Goal: Task Accomplishment & Management: Manage account settings

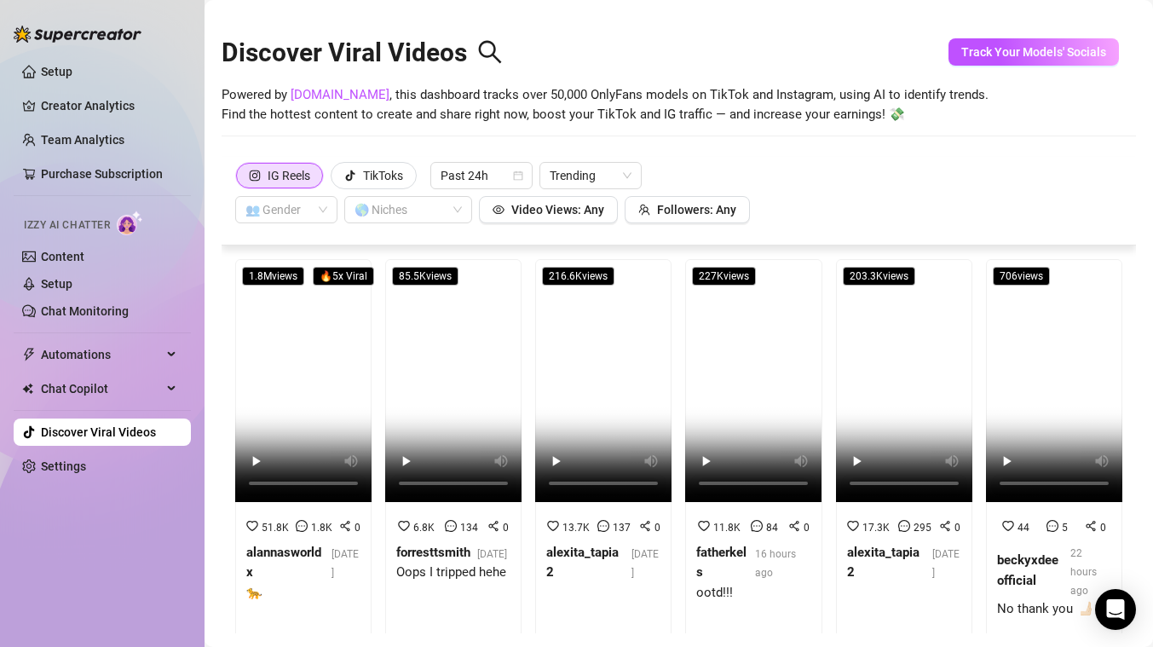
scroll to position [38, 0]
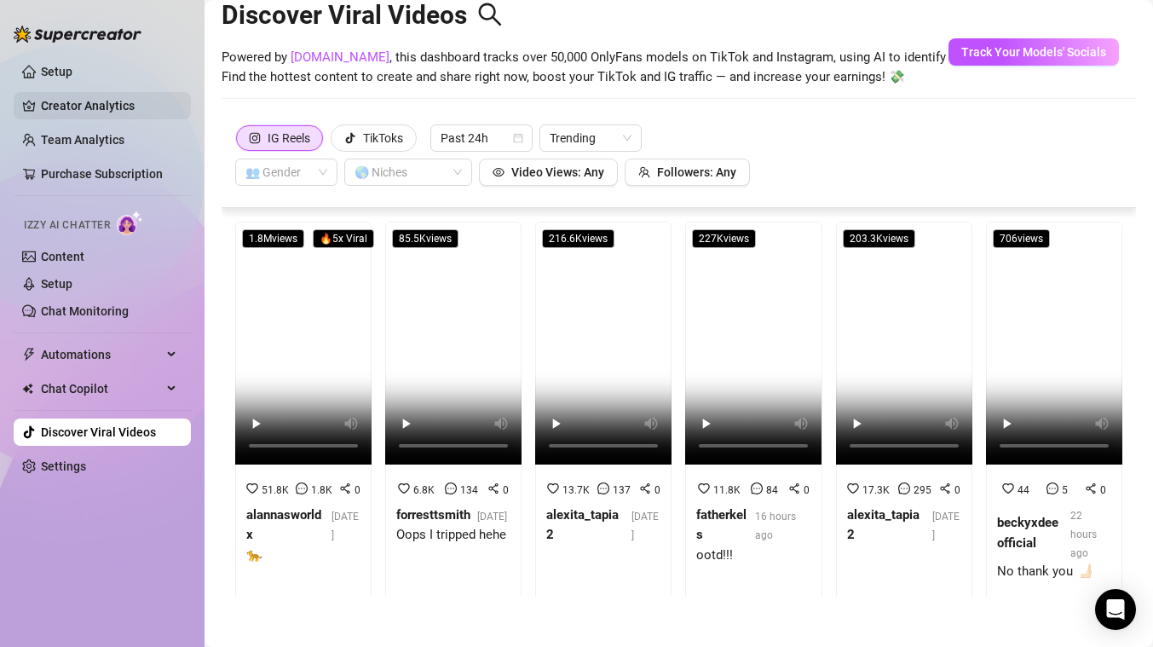
click at [112, 114] on link "Creator Analytics" at bounding box center [109, 105] width 136 height 27
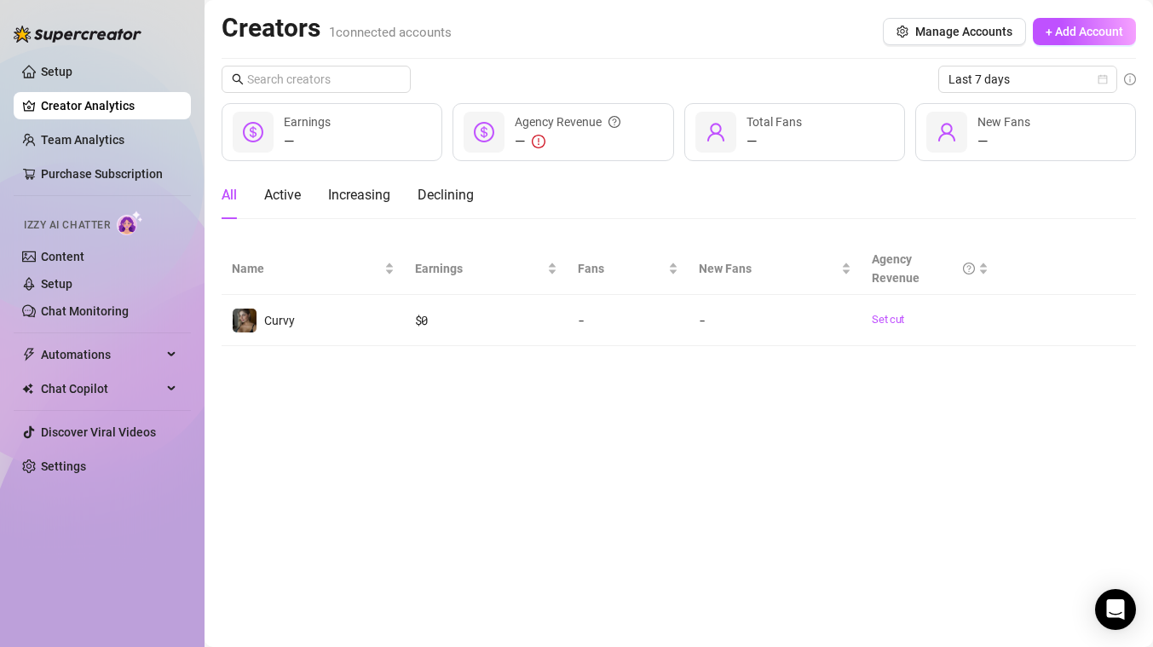
click at [95, 242] on div "Izzy AI Chatter" at bounding box center [100, 223] width 181 height 38
click at [80, 254] on link "Content" at bounding box center [62, 257] width 43 height 14
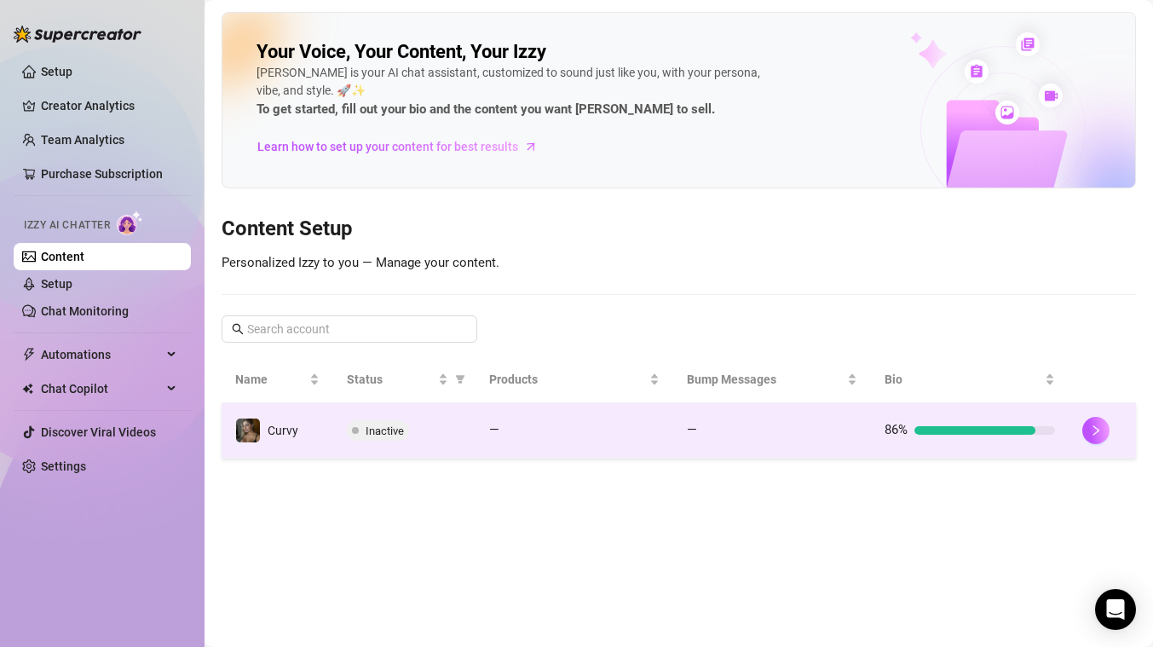
click at [937, 433] on div at bounding box center [975, 430] width 121 height 9
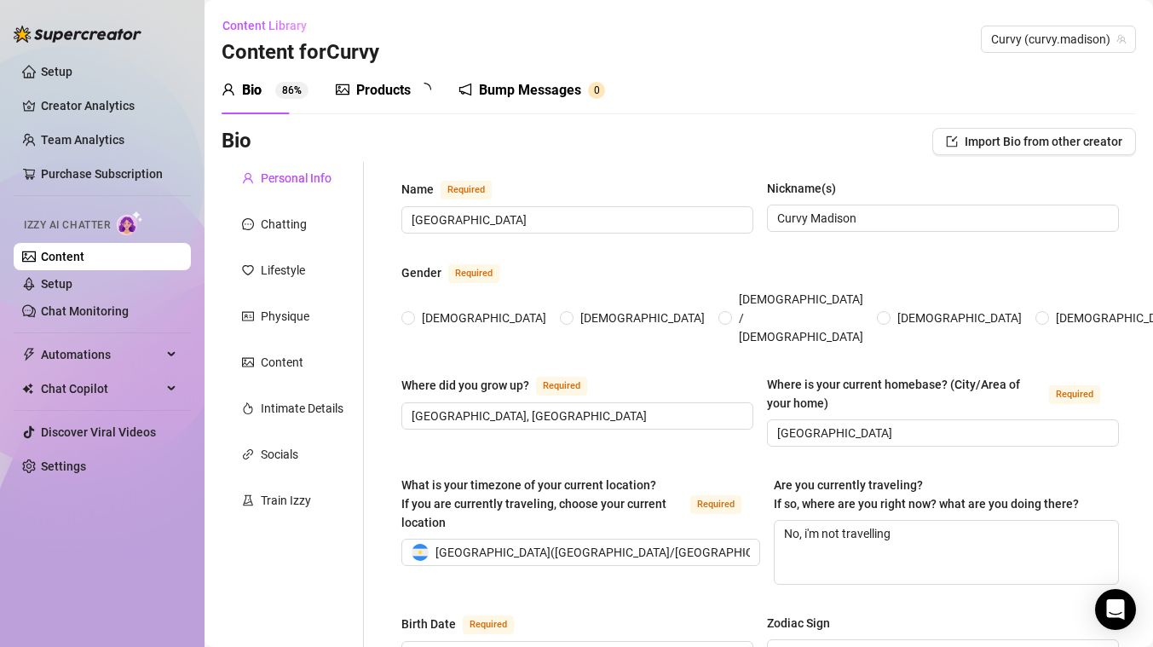
radio input "true"
type input "[DATE]"
